Goal: Transaction & Acquisition: Purchase product/service

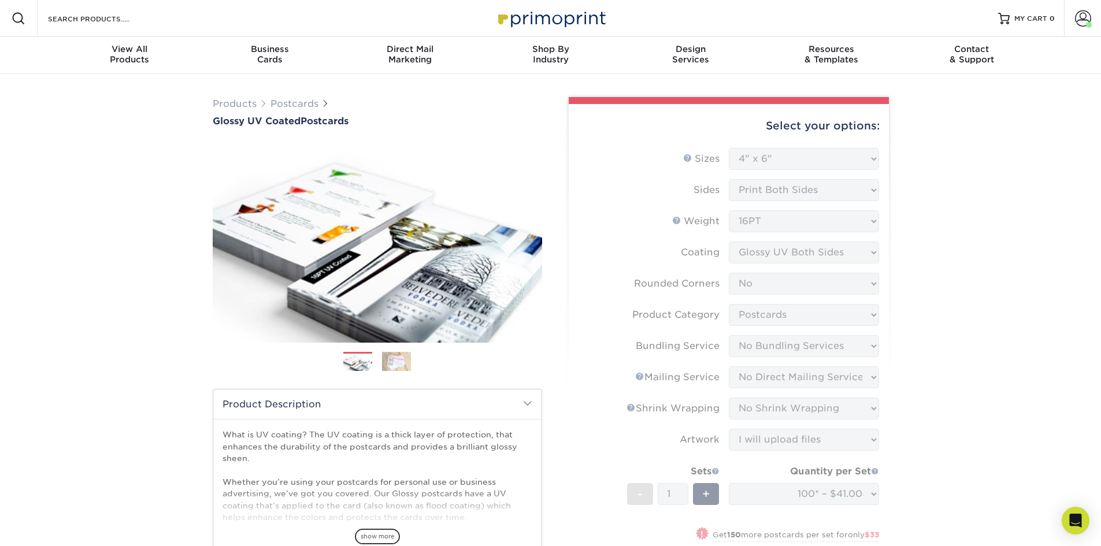
select select "4.00x6.00"
select select "0"
select select "9b7272e0-d6c8-4c3c-8e97-d3a1bcdab858"
select select "58689abb-25c0-461c-a4c3-a80b627d6649"
select select "3e5e9bdd-d78a-4c28-a41d-fe1407925ca6"
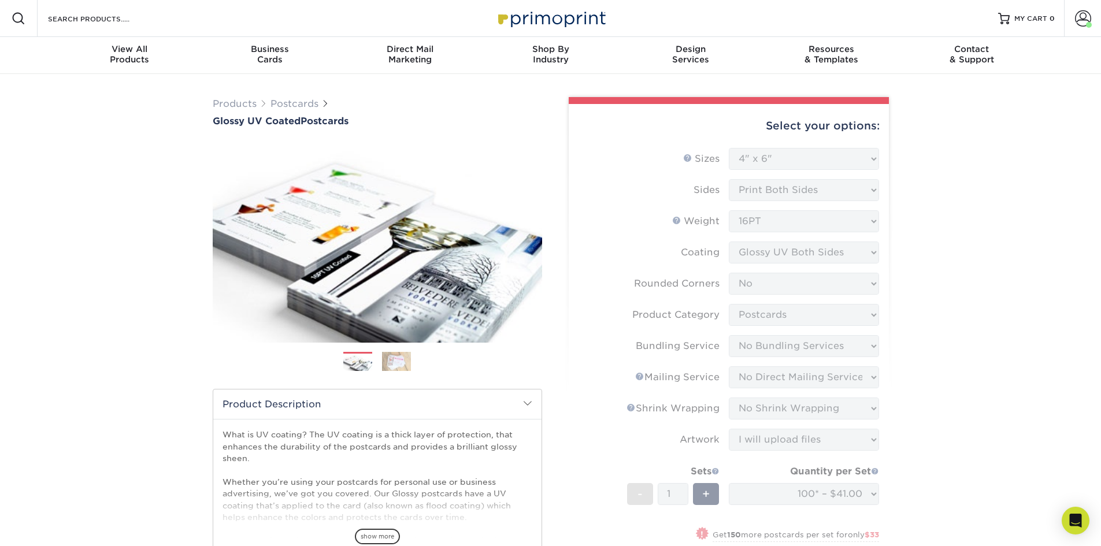
select select "c8749376-e7da-41d0-b3dc-647faf84d907"
select select "upload"
select select "100* – $41.00"
select select "588139a4-8cc5-4ee8-ab50-c9fc8a1d6d78"
select select "283080"
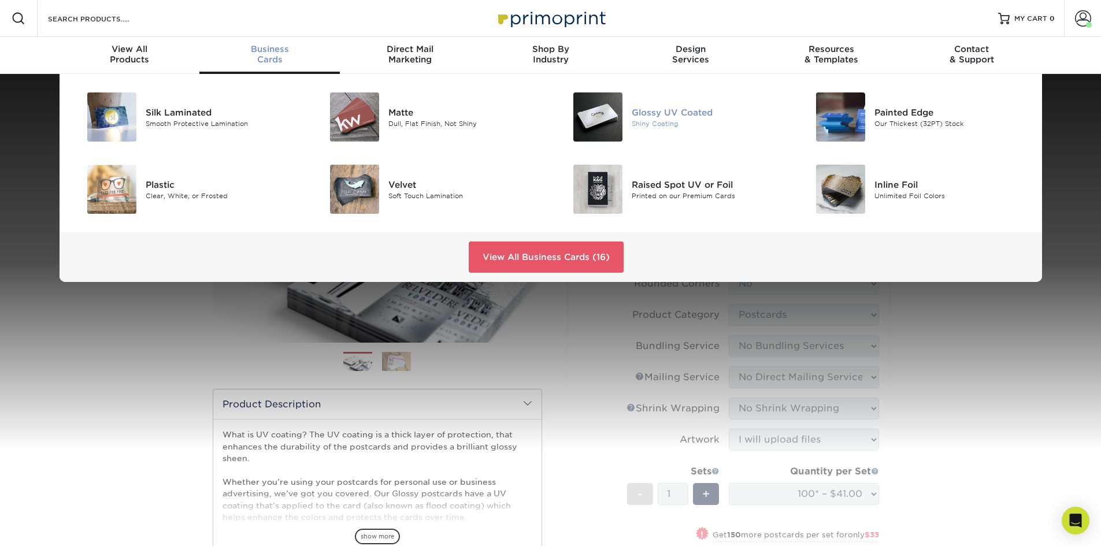
click at [636, 124] on div "Shiny Coating" at bounding box center [708, 123] width 153 height 10
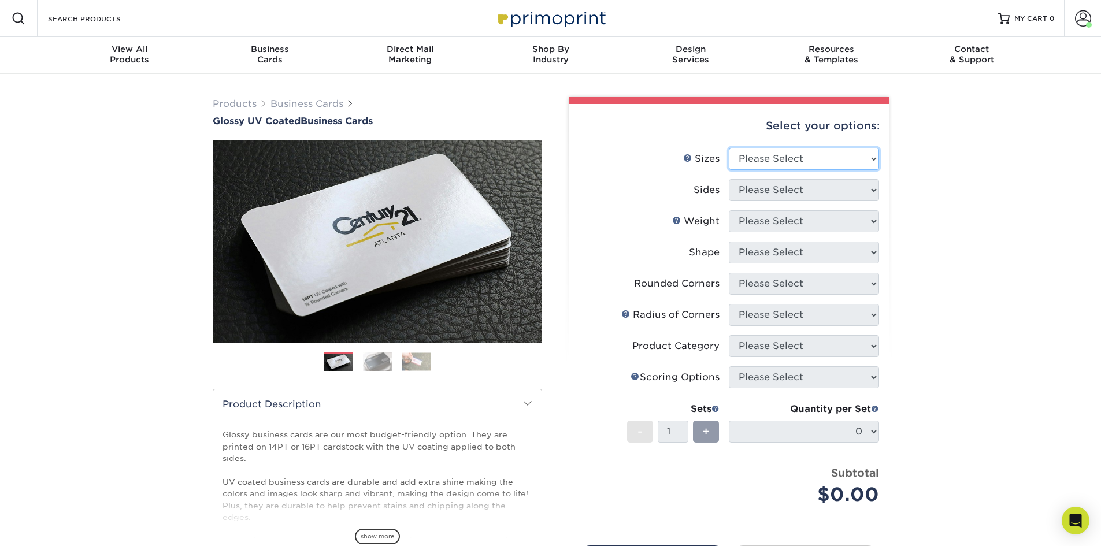
click at [764, 161] on select "Please Select 1.5" x 3.5" - Mini 1.75" x 3.5" - Mini 2" x 2" - Square 2" x 3" -…" at bounding box center [804, 159] width 150 height 22
select select "2.00x3.50"
click at [729, 148] on select "Please Select 1.5" x 3.5" - Mini 1.75" x 3.5" - Mini 2" x 2" - Square 2" x 3" -…" at bounding box center [804, 159] width 150 height 22
click at [755, 194] on select "Please Select Print Both Sides Print Front Only" at bounding box center [804, 190] width 150 height 22
select select "13abbda7-1d64-4f25-8bb2-c179b224825d"
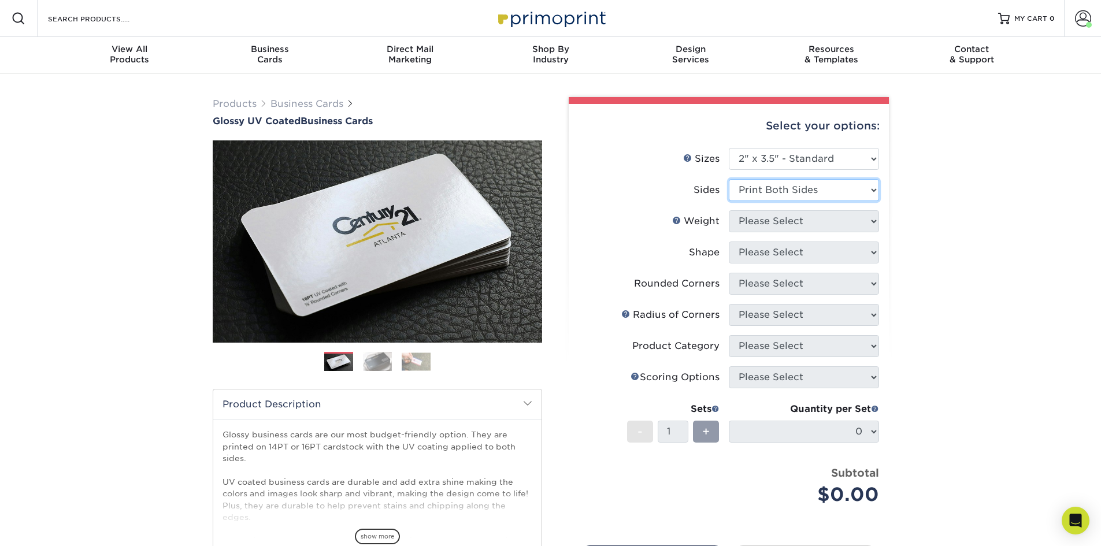
click at [729, 179] on select "Please Select Print Both Sides Print Front Only" at bounding box center [804, 190] width 150 height 22
click at [772, 223] on select "Please Select 16PT 14PT" at bounding box center [804, 221] width 150 height 22
select select "16PT"
click at [729, 210] on select "Please Select 16PT 14PT" at bounding box center [804, 221] width 150 height 22
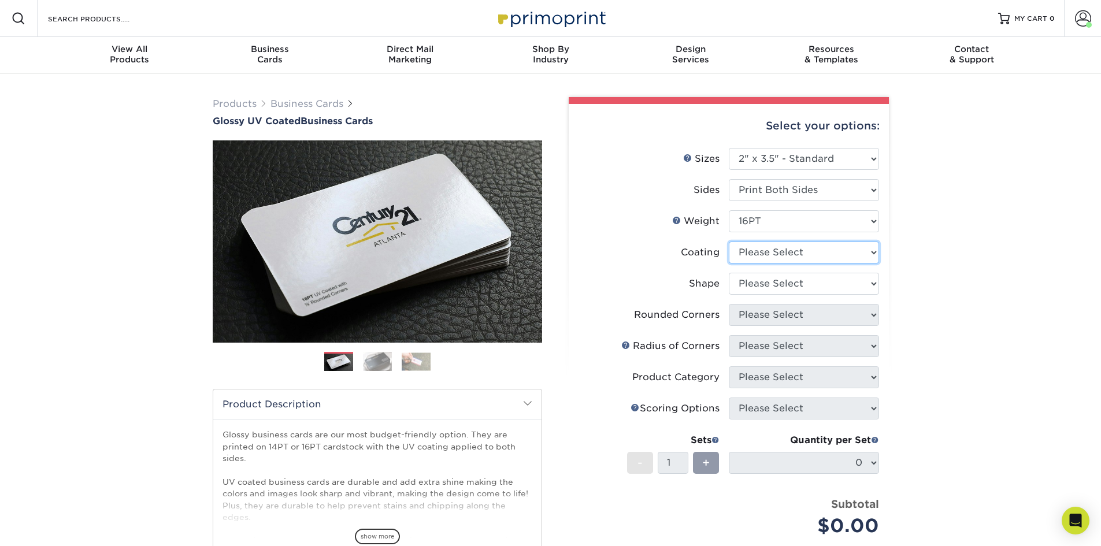
click at [770, 253] on select at bounding box center [804, 253] width 150 height 22
select select "ae367451-b2b8-45df-a344-0f05b6a12993"
click at [729, 242] on select at bounding box center [804, 253] width 150 height 22
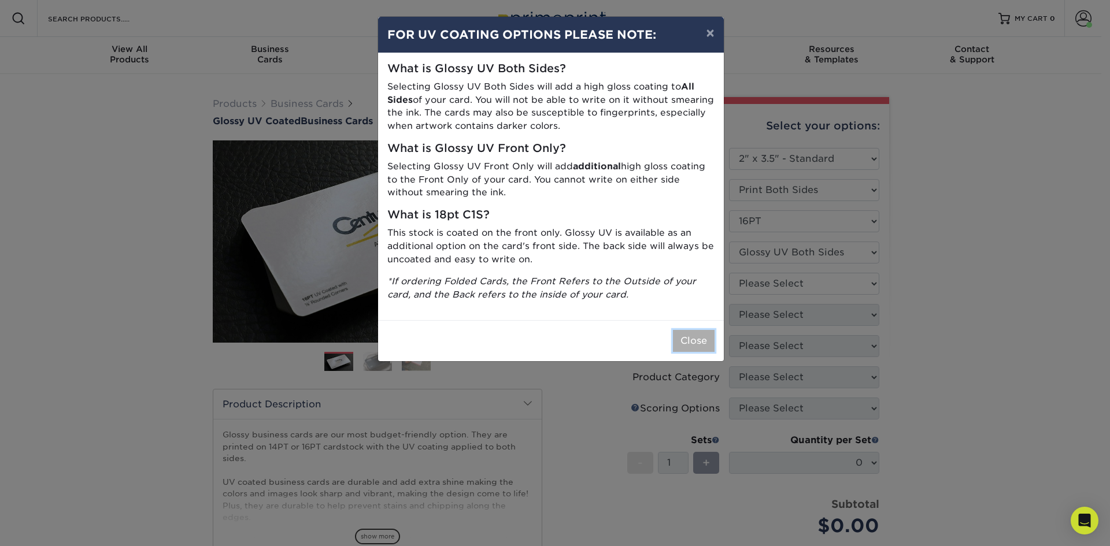
click at [694, 344] on button "Close" at bounding box center [694, 341] width 42 height 22
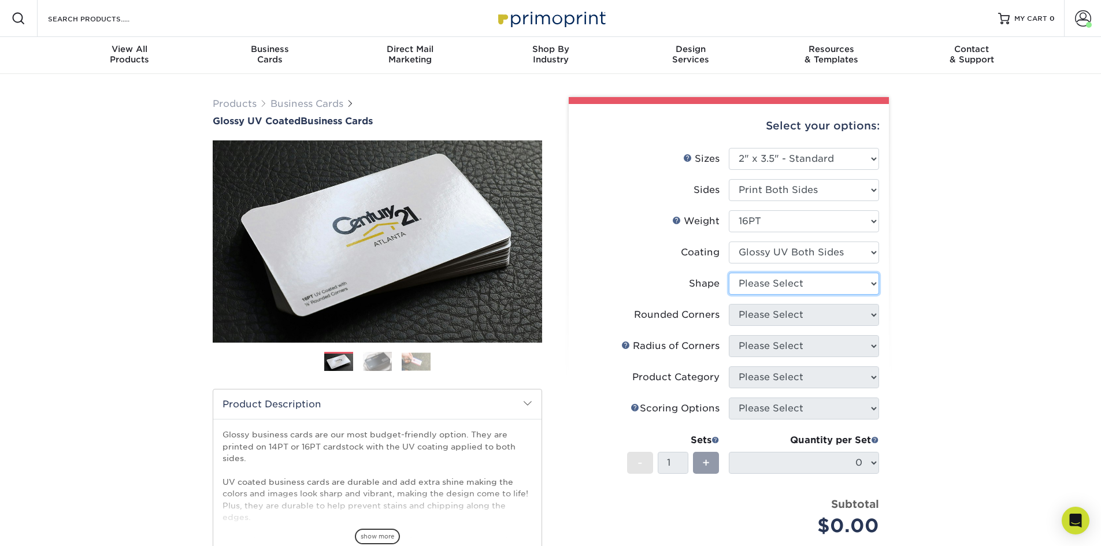
click at [766, 281] on select "Please Select Standard Oval" at bounding box center [804, 284] width 150 height 22
select select "standard"
click at [729, 273] on select "Please Select Standard Oval" at bounding box center [804, 284] width 150 height 22
click at [775, 318] on select "Please Select Yes - Round 2 Corners Yes - Round 4 Corners No" at bounding box center [804, 315] width 150 height 22
select select "0"
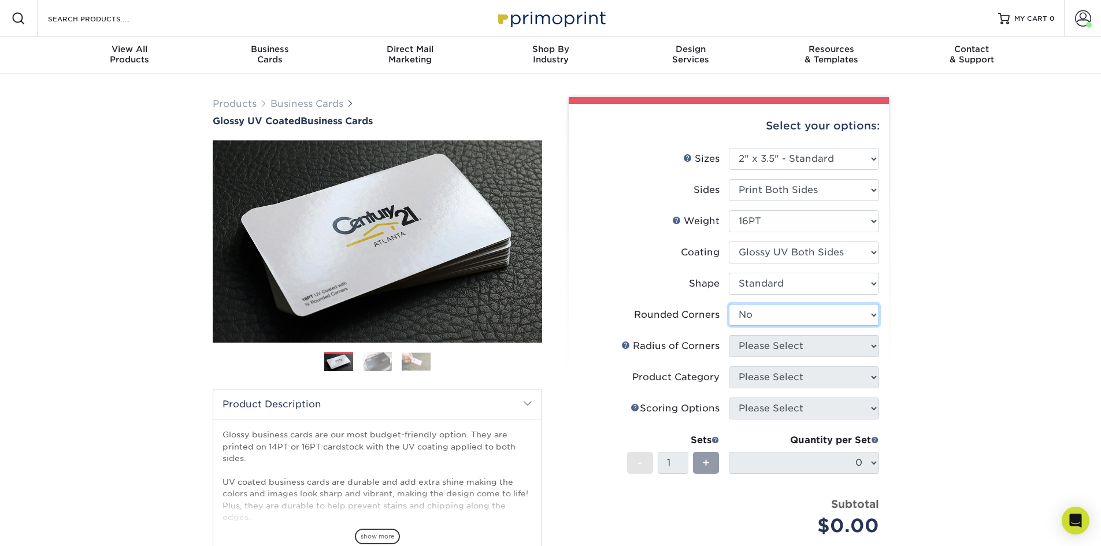
click at [729, 304] on select "Please Select Yes - Round 2 Corners Yes - Round 4 Corners No" at bounding box center [804, 315] width 150 height 22
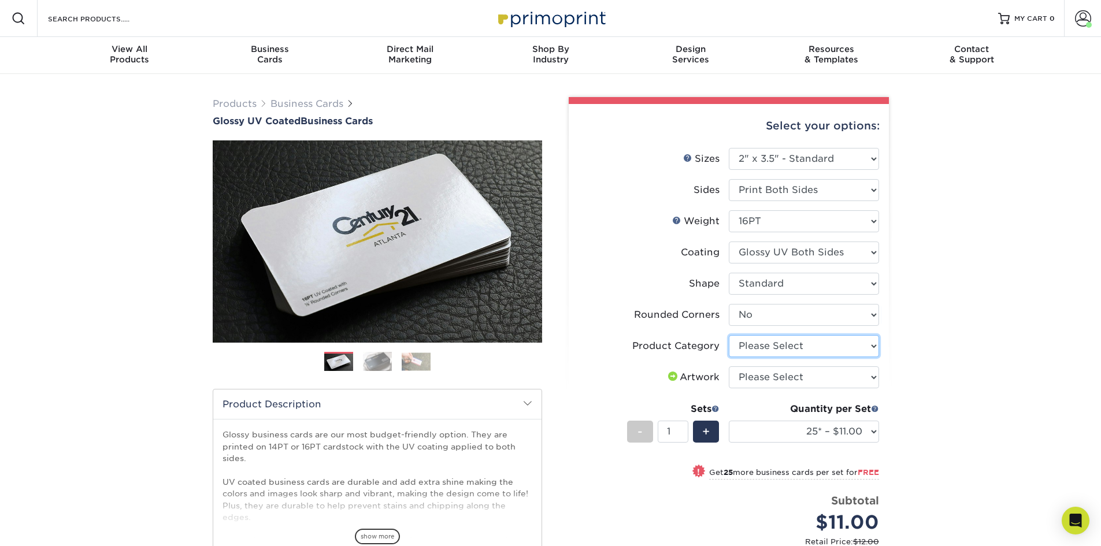
click at [778, 350] on select "Please Select Business Cards" at bounding box center [804, 346] width 150 height 22
select select "3b5148f1-0588-4f88-a218-97bcfdce65c1"
click at [729, 335] on select "Please Select Business Cards" at bounding box center [804, 346] width 150 height 22
click at [780, 377] on select "Please Select I will upload files I need a design - $100" at bounding box center [804, 377] width 150 height 22
click at [729, 366] on select "Please Select I will upload files I need a design - $100" at bounding box center [804, 377] width 150 height 22
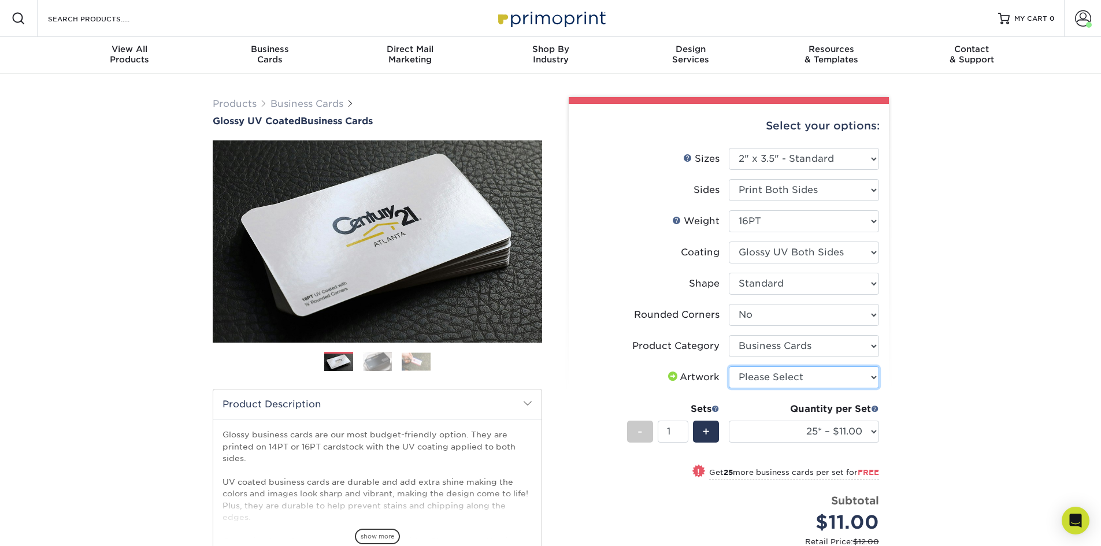
click at [783, 383] on select "Please Select I will upload files I need a design - $100" at bounding box center [804, 377] width 150 height 22
select select "upload"
click at [729, 366] on select "Please Select I will upload files I need a design - $100" at bounding box center [804, 377] width 150 height 22
click at [638, 381] on label "Artwork" at bounding box center [654, 377] width 150 height 22
click at [846, 433] on select "25* – $11.00 50* – $11.00 100* – $11.00 250* – $20.00 500 – $39.00 1000 – $49.0…" at bounding box center [804, 432] width 150 height 22
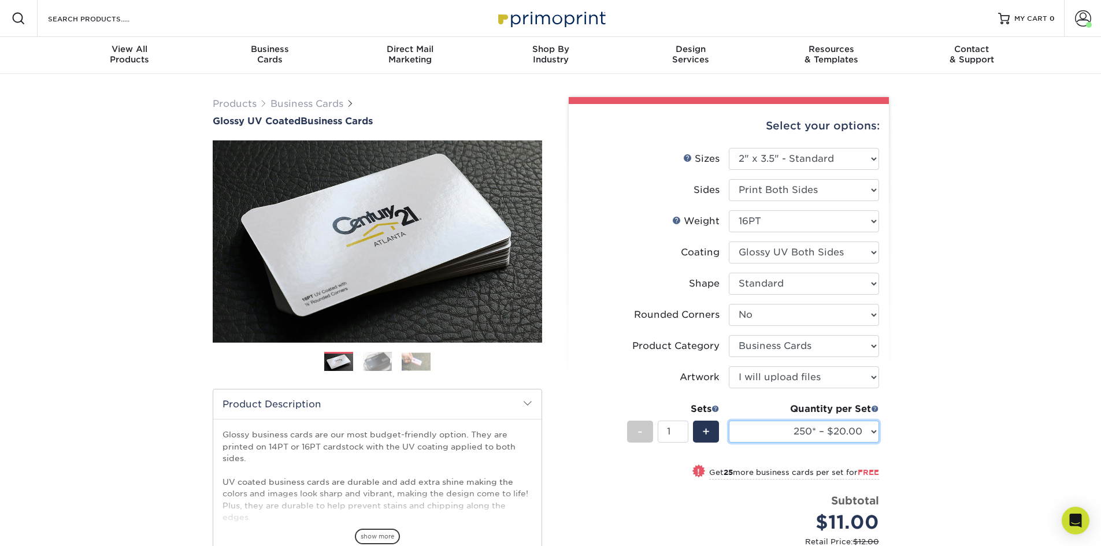
click at [729, 421] on select "25* – $11.00 50* – $11.00 100* – $11.00 250* – $20.00 500 – $39.00 1000 – $49.0…" at bounding box center [804, 432] width 150 height 22
click at [940, 249] on div "Products Business Cards Glossy UV Coated Business Cards Previous Next" at bounding box center [550, 408] width 1101 height 668
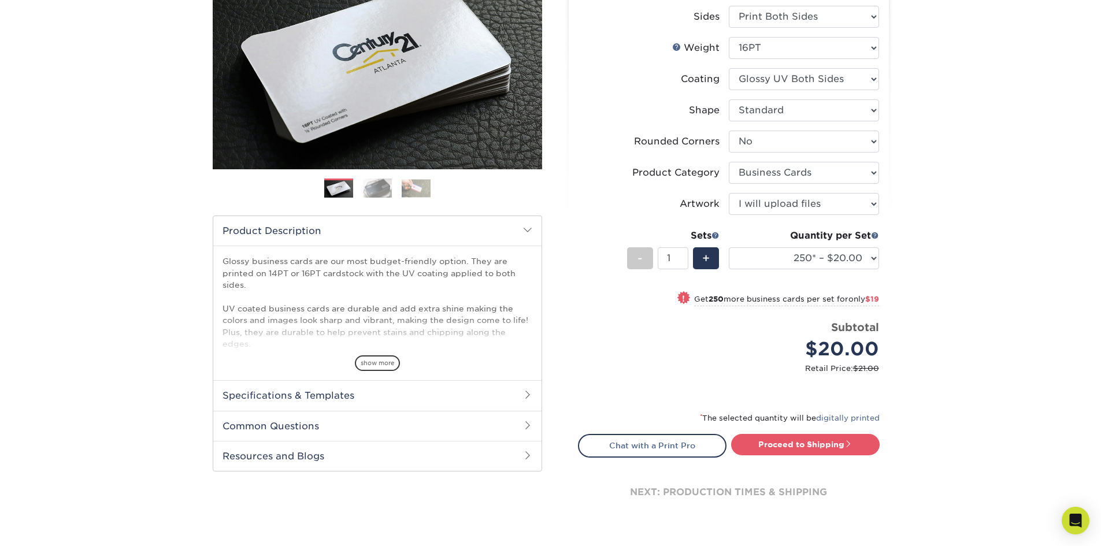
scroll to position [116, 0]
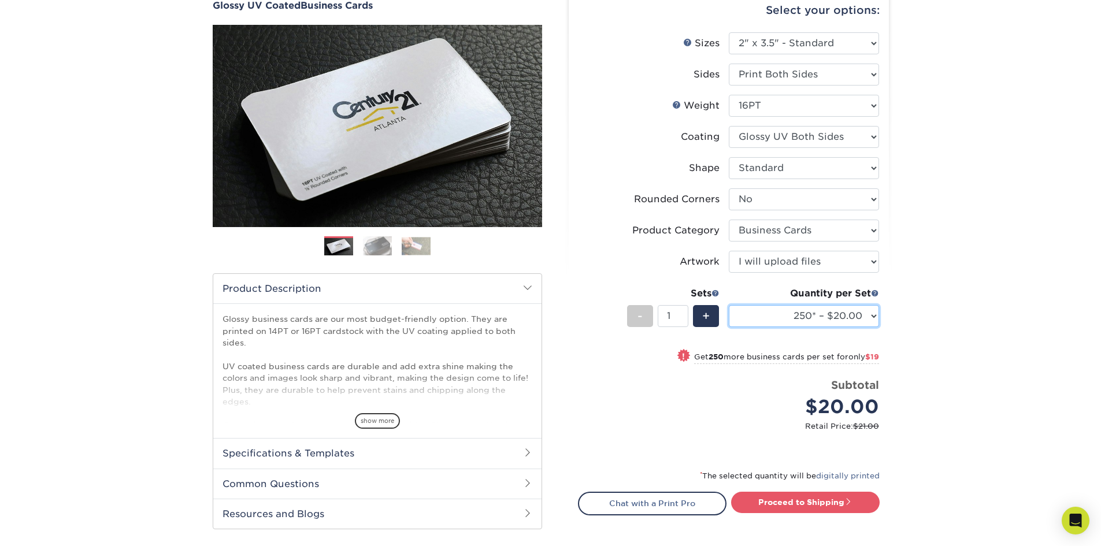
click at [862, 318] on select "25* – $11.00 50* – $11.00 100* – $11.00 250* – $20.00 500 – $39.00 1000 – $49.0…" at bounding box center [804, 316] width 150 height 22
click at [729, 305] on select "25* – $11.00 50* – $11.00 100* – $11.00 250* – $20.00 500 – $39.00 1000 – $49.0…" at bounding box center [804, 316] width 150 height 22
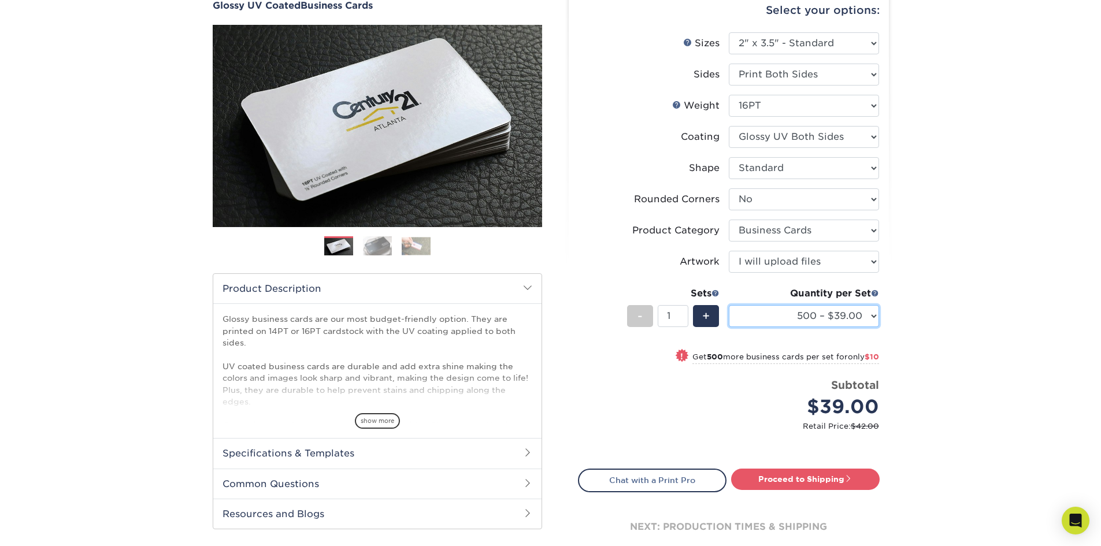
click at [825, 312] on select "25* – $11.00 50* – $11.00 100* – $11.00 250* – $20.00 500 – $39.00 1000 – $49.0…" at bounding box center [804, 316] width 150 height 22
select select "100* – $11.00"
click at [729, 305] on select "25* – $11.00 50* – $11.00 100* – $11.00 250* – $20.00 500 – $39.00 1000 – $49.0…" at bounding box center [804, 316] width 150 height 22
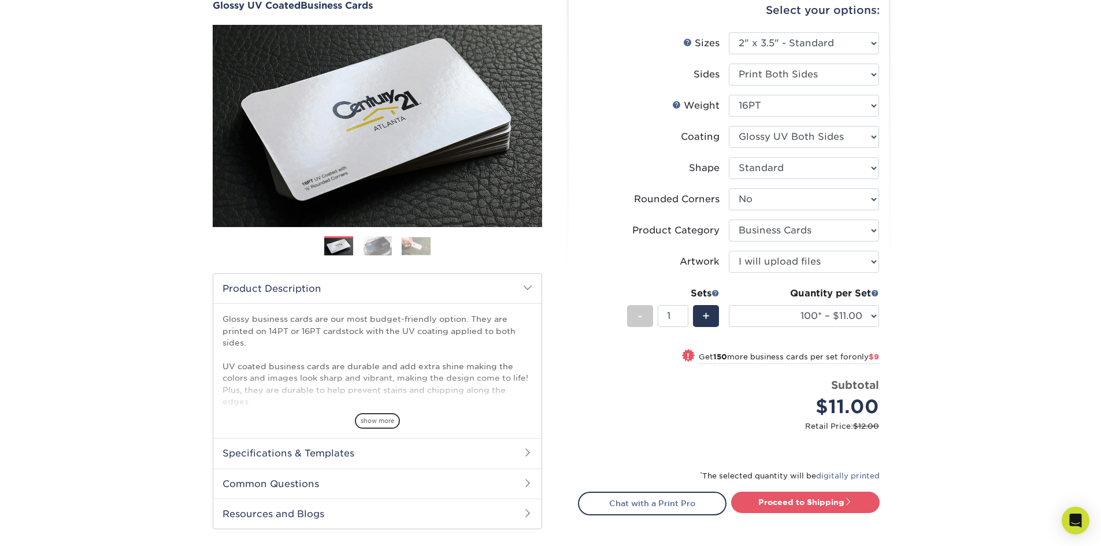
click at [959, 216] on div "Products Business Cards Glossy UV Coated Business Cards Previous Next" at bounding box center [550, 292] width 1101 height 668
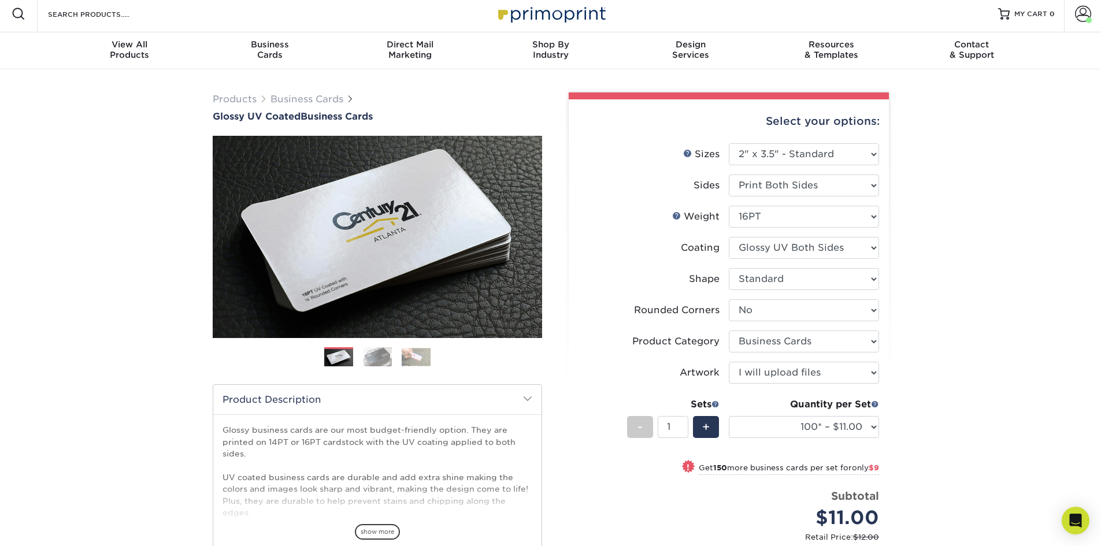
scroll to position [0, 0]
